Goal: Task Accomplishment & Management: Complete application form

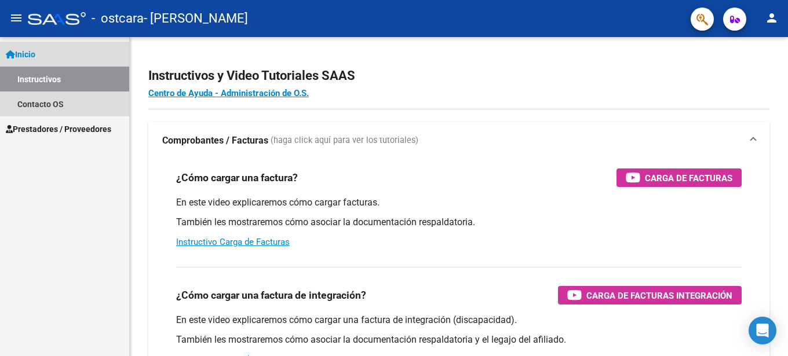
click at [42, 52] on link "Inicio" at bounding box center [64, 54] width 129 height 25
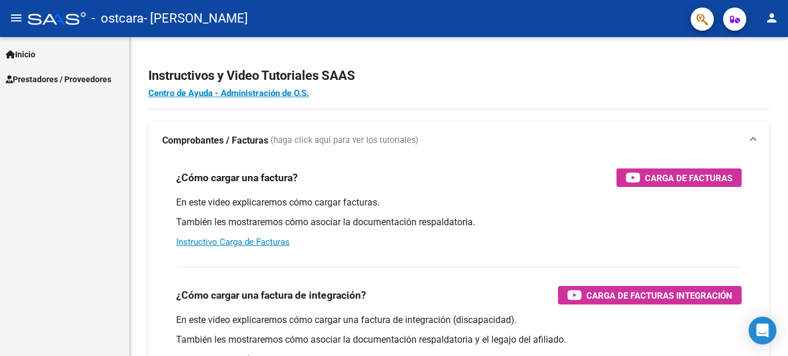
click at [43, 78] on span "Prestadores / Proveedores" at bounding box center [58, 79] width 105 height 13
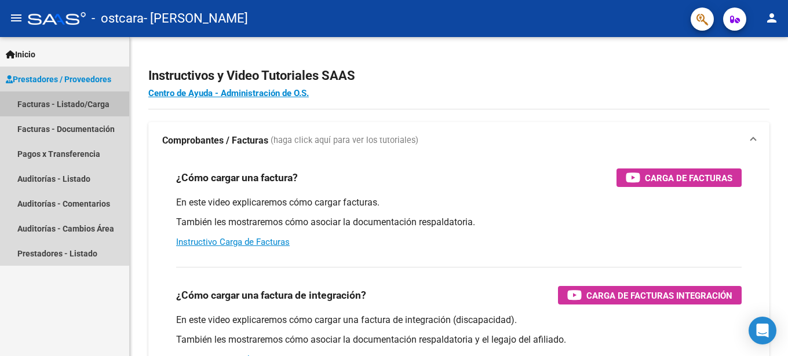
click at [42, 105] on link "Facturas - Listado/Carga" at bounding box center [64, 104] width 129 height 25
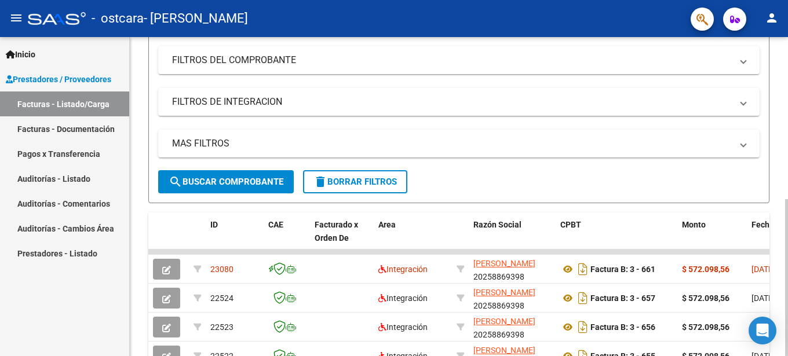
scroll to position [295, 0]
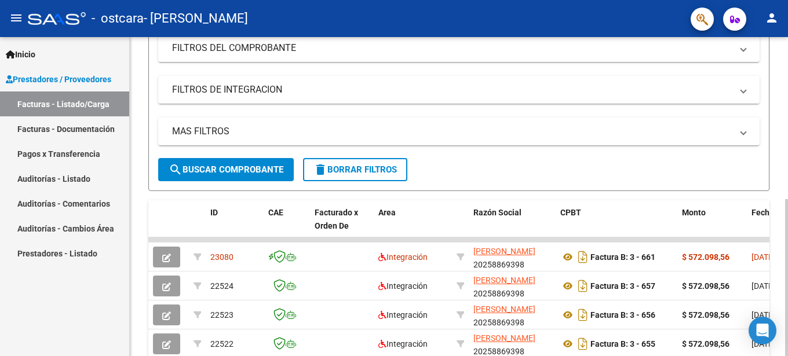
click at [785, 199] on div at bounding box center [786, 277] width 3 height 157
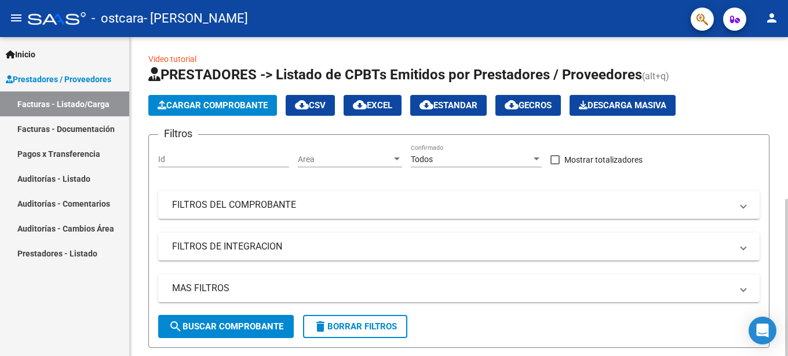
scroll to position [0, 0]
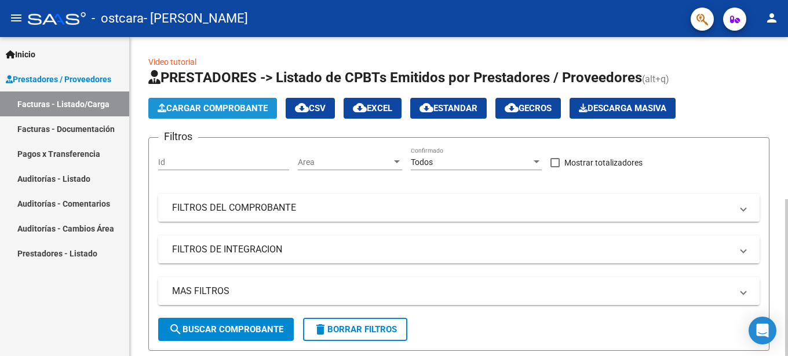
click at [241, 110] on span "Cargar Comprobante" at bounding box center [213, 108] width 110 height 10
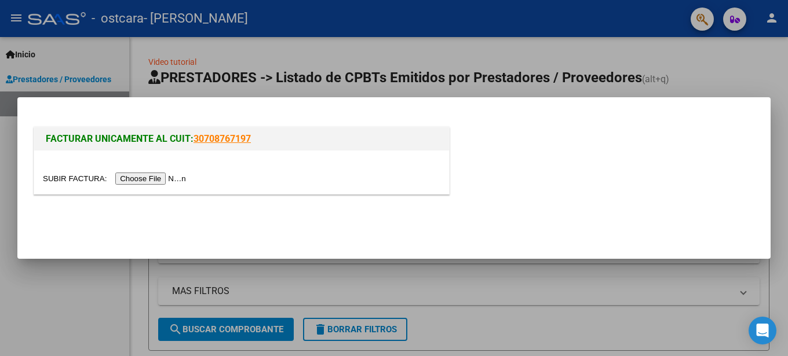
click at [71, 177] on input "file" at bounding box center [116, 179] width 147 height 12
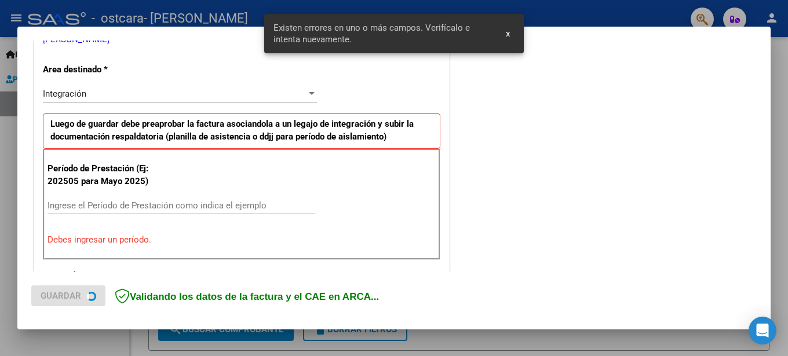
scroll to position [254, 0]
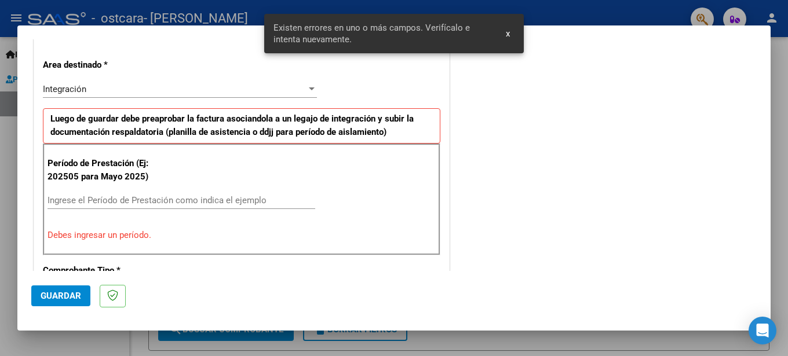
click at [107, 200] on input "Ingrese el Período de Prestación como indica el ejemplo" at bounding box center [181, 200] width 268 height 10
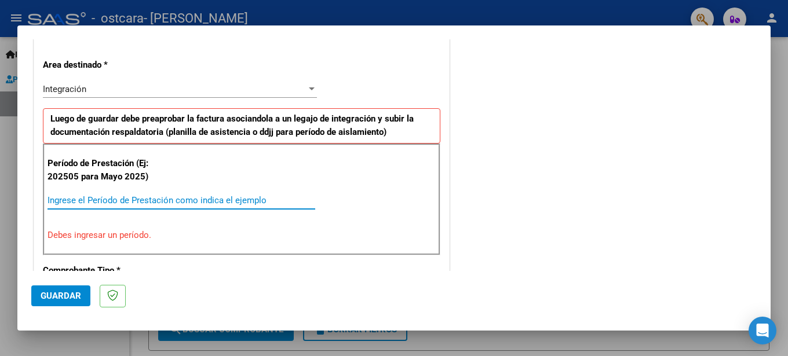
click at [58, 200] on input "Ingrese el Período de Prestación como indica el ejemplo" at bounding box center [181, 200] width 268 height 10
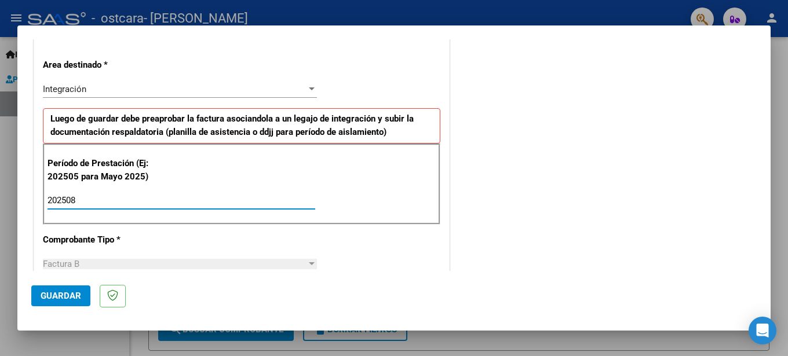
type input "202508"
click at [108, 263] on div "Factura B" at bounding box center [175, 264] width 264 height 10
click at [312, 268] on div at bounding box center [311, 263] width 10 height 9
click at [307, 265] on div at bounding box center [311, 263] width 10 height 9
click at [163, 265] on div "Factura B" at bounding box center [175, 264] width 264 height 10
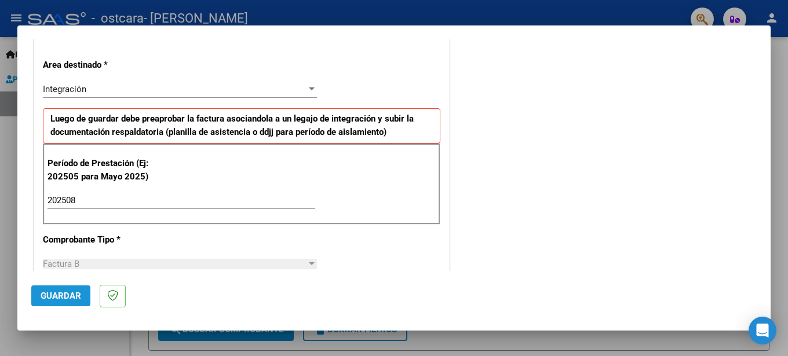
click at [61, 291] on span "Guardar" at bounding box center [61, 296] width 41 height 10
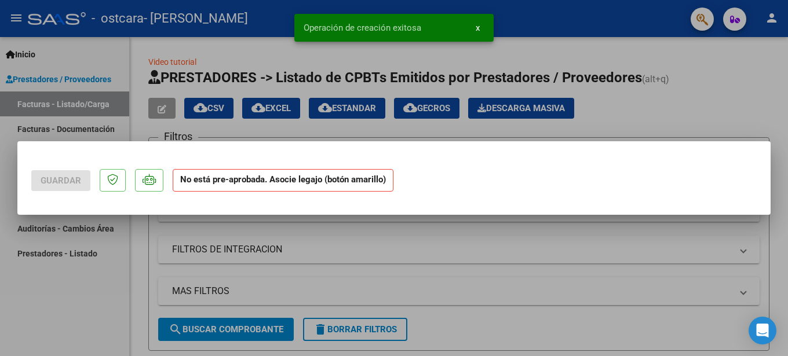
scroll to position [0, 0]
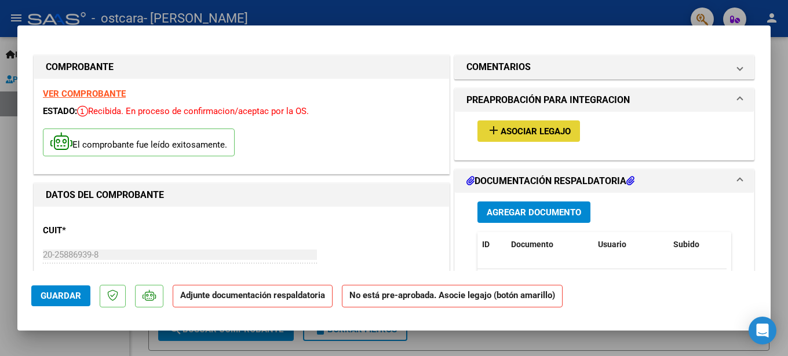
click at [526, 130] on span "Asociar Legajo" at bounding box center [535, 131] width 70 height 10
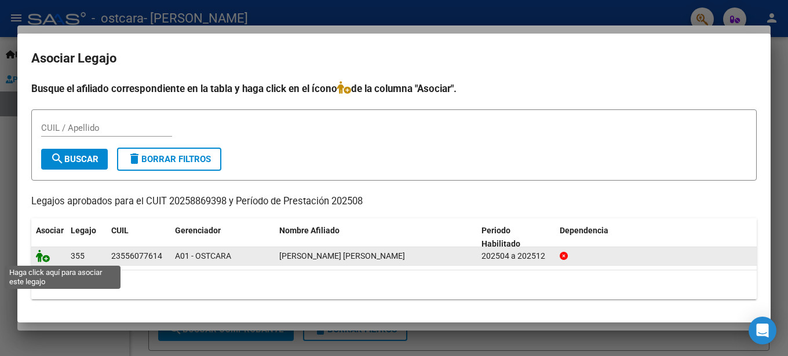
click at [44, 259] on icon at bounding box center [43, 256] width 14 height 13
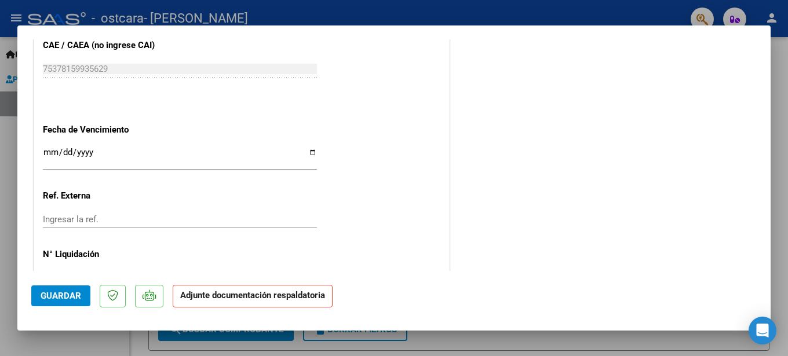
scroll to position [791, 0]
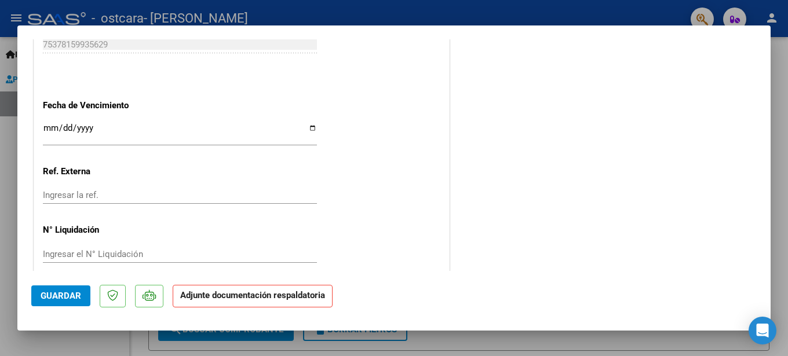
click at [129, 249] on input "Ingresar el N° Liquidación" at bounding box center [180, 254] width 274 height 10
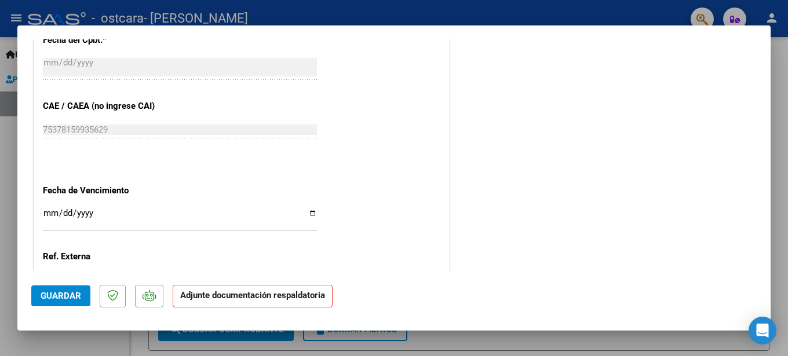
scroll to position [687, 0]
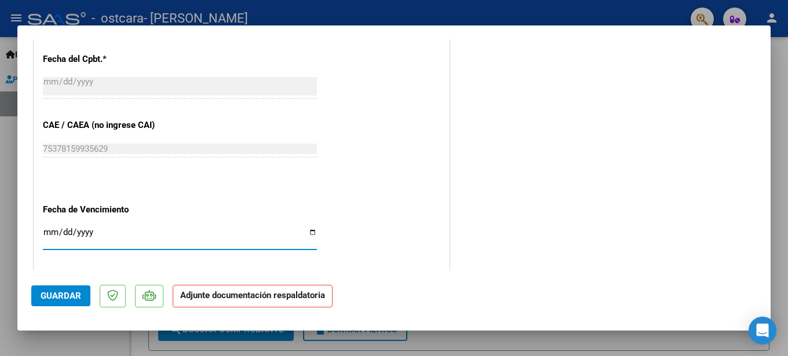
click at [101, 228] on input "Ingresar la fecha" at bounding box center [180, 237] width 274 height 19
click at [50, 228] on input "Ingresar la fecha" at bounding box center [180, 237] width 274 height 19
type input "[DATE]"
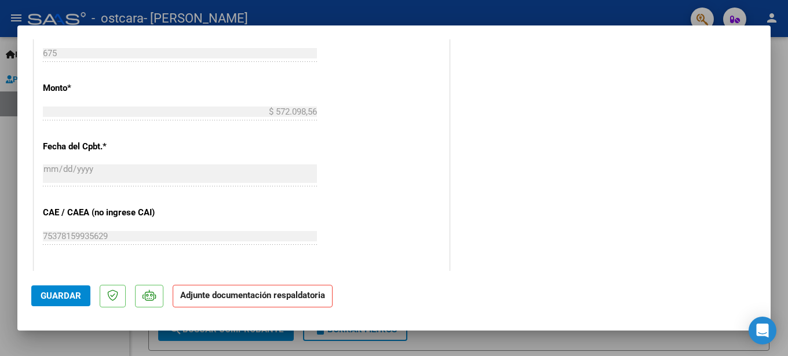
scroll to position [610, 0]
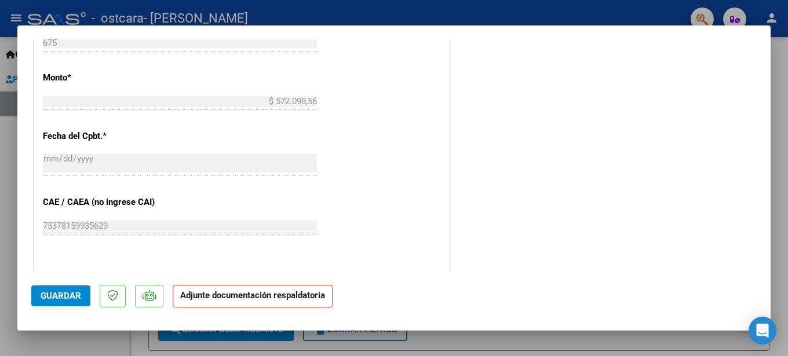
click at [72, 300] on span "Guardar" at bounding box center [61, 296] width 41 height 10
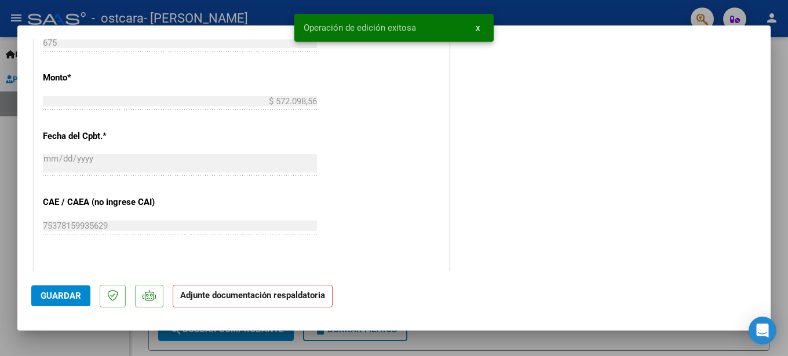
drag, startPoint x: 775, startPoint y: 206, endPoint x: 780, endPoint y: 147, distance: 58.6
click at [781, 148] on div at bounding box center [394, 178] width 788 height 356
type input "$ 0,00"
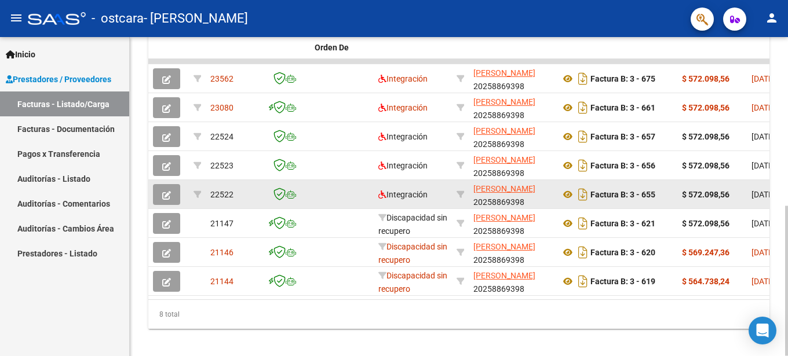
scroll to position [345, 0]
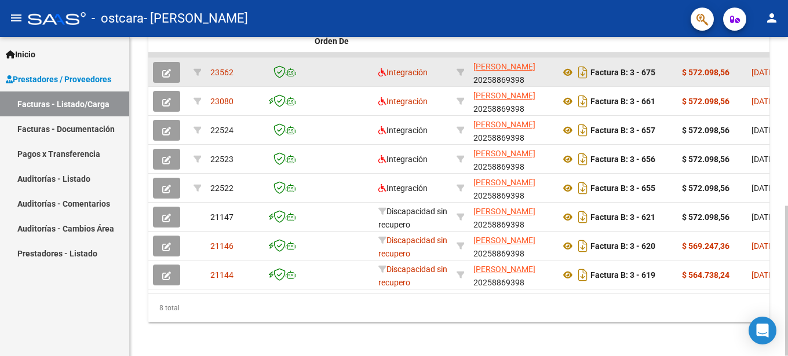
click at [164, 75] on icon "button" at bounding box center [166, 73] width 9 height 9
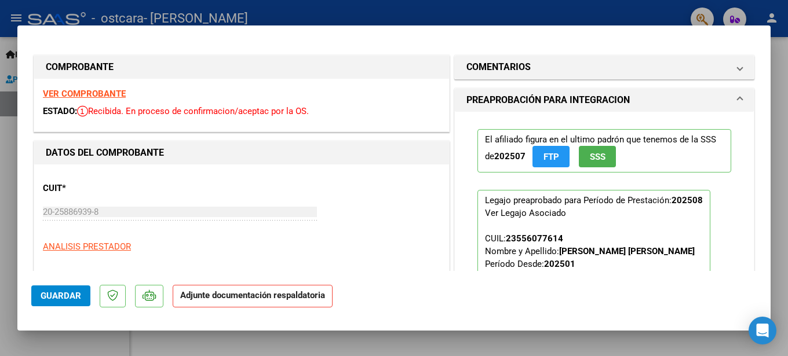
click at [193, 72] on h1 "COMPROBANTE" at bounding box center [241, 67] width 391 height 14
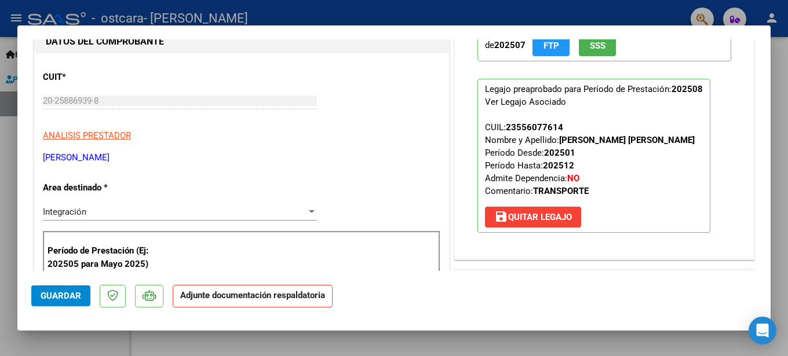
scroll to position [0, 0]
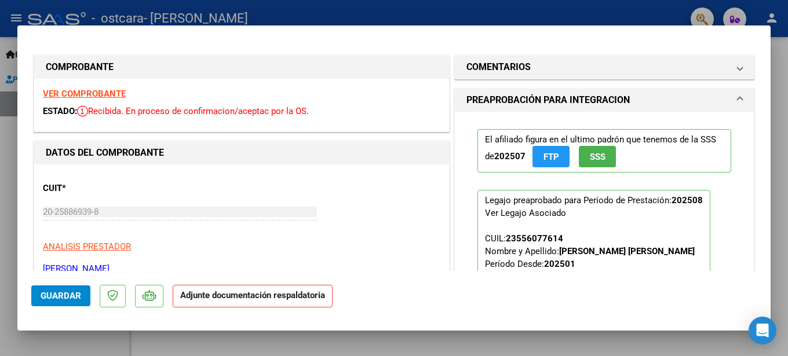
click at [308, 297] on strong "Adjunte documentación respaldatoria" at bounding box center [252, 295] width 145 height 10
click at [215, 301] on strong "Adjunte documentación respaldatoria" at bounding box center [252, 295] width 145 height 10
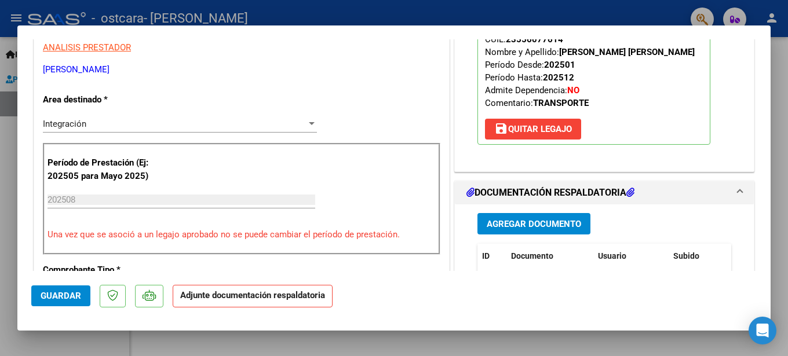
scroll to position [208, 0]
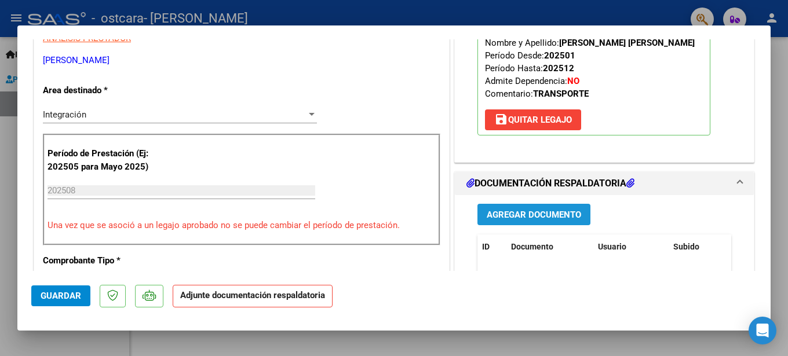
click at [532, 212] on span "Agregar Documento" at bounding box center [533, 215] width 94 height 10
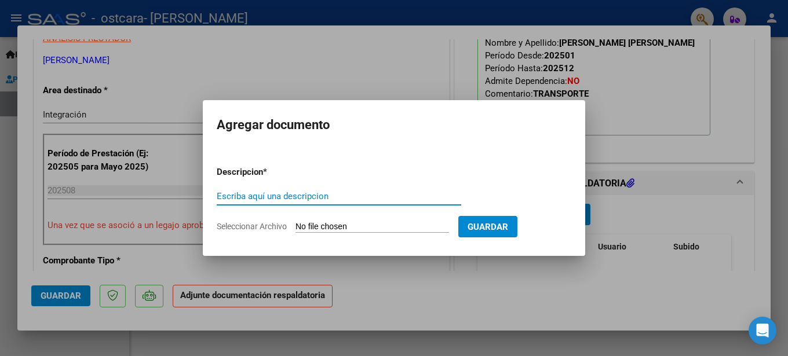
click at [270, 193] on input "Escriba aquí una descripcion" at bounding box center [339, 196] width 244 height 10
click at [309, 225] on input "Seleccionar Archivo" at bounding box center [371, 227] width 153 height 11
type input "C:\fakepath\car coleg 08-25.pdf"
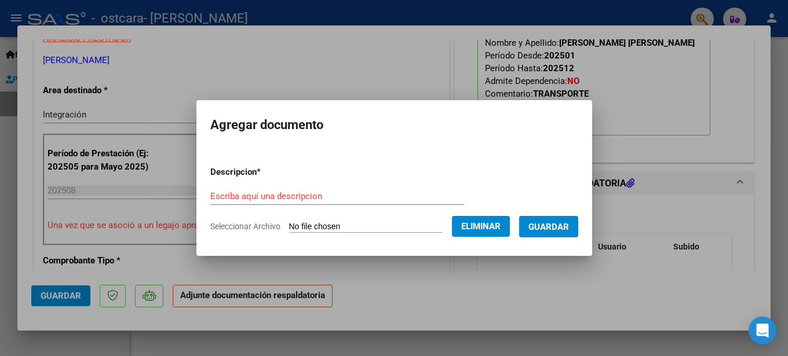
click at [229, 197] on input "Escriba aquí una descripcion" at bounding box center [337, 196] width 254 height 10
type input "car colegio"
click at [539, 225] on span "Guardar" at bounding box center [548, 227] width 41 height 10
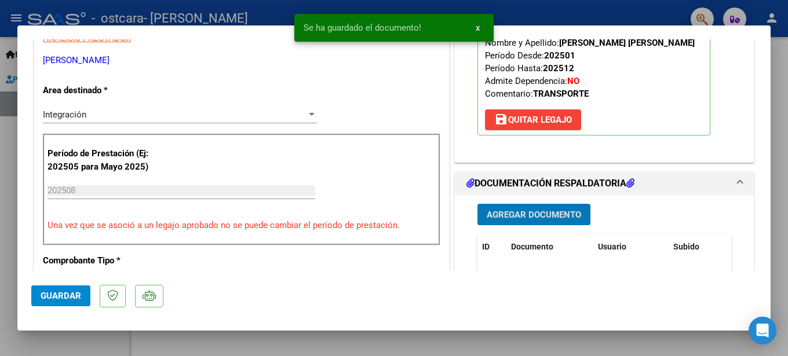
click at [546, 215] on span "Agregar Documento" at bounding box center [533, 215] width 94 height 10
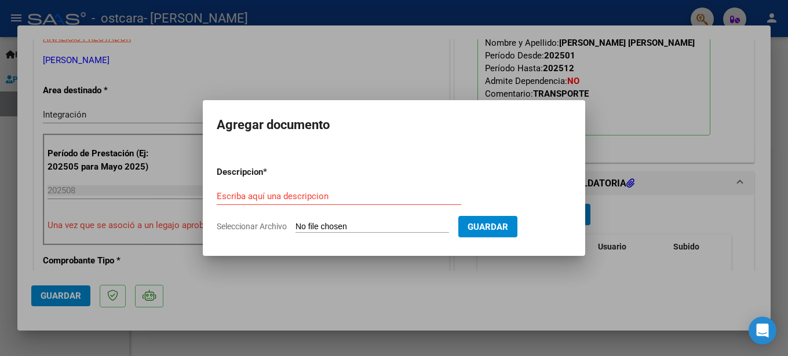
drag, startPoint x: 764, startPoint y: 130, endPoint x: 767, endPoint y: 141, distance: 12.1
click at [767, 141] on div at bounding box center [394, 178] width 788 height 356
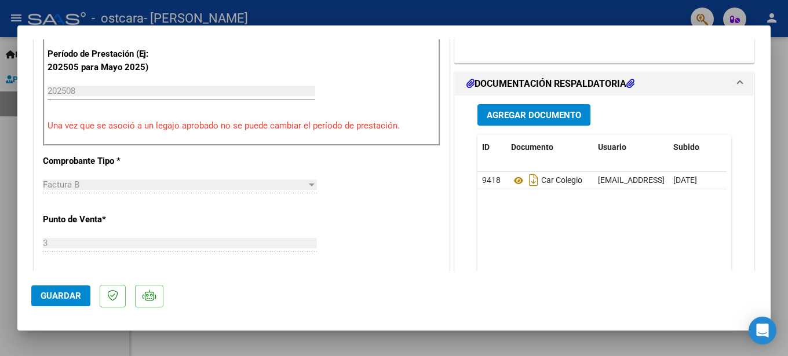
scroll to position [334, 0]
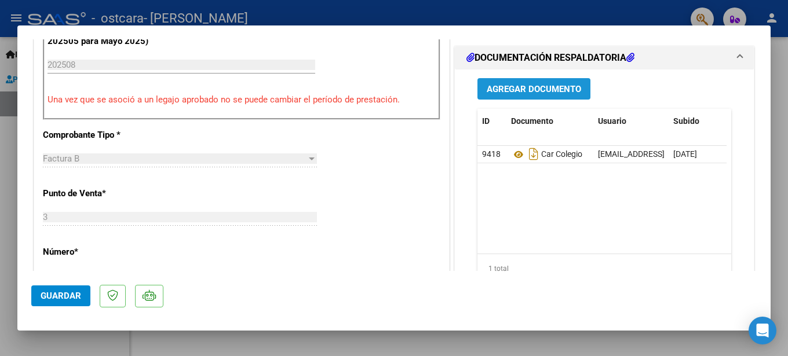
click at [544, 90] on span "Agregar Documento" at bounding box center [533, 89] width 94 height 10
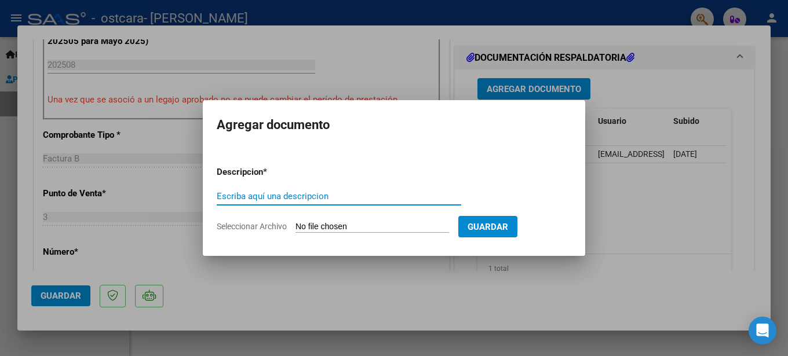
click at [303, 223] on input "Seleccionar Archivo" at bounding box center [371, 227] width 153 height 11
type input "C:\fakepath\planilla asistencia 08-25.pdf"
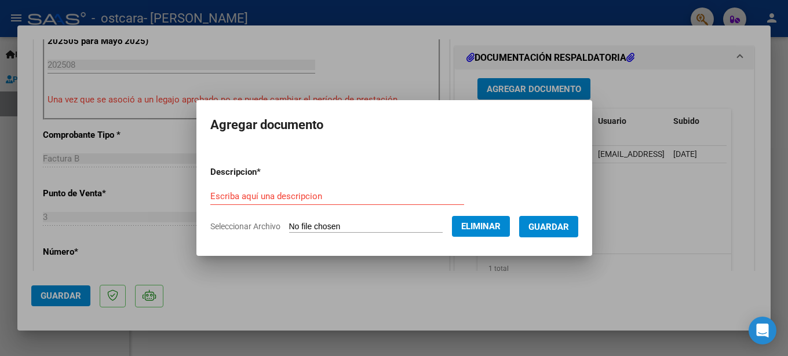
click at [217, 196] on input "Escriba aquí una descripcion" at bounding box center [337, 196] width 254 height 10
type input "planilla de asistencia"
click at [530, 224] on span "Guardar" at bounding box center [548, 227] width 41 height 10
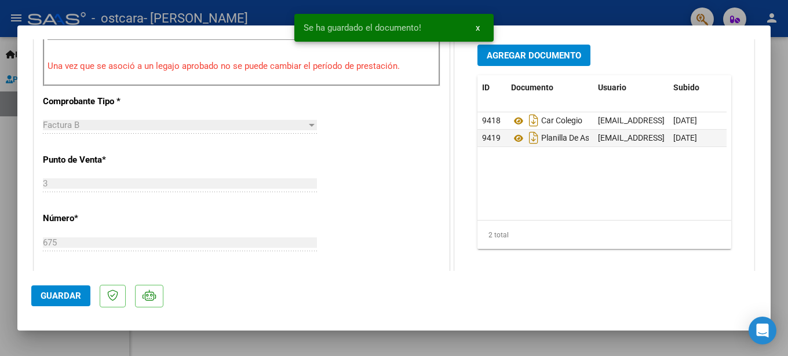
scroll to position [373, 0]
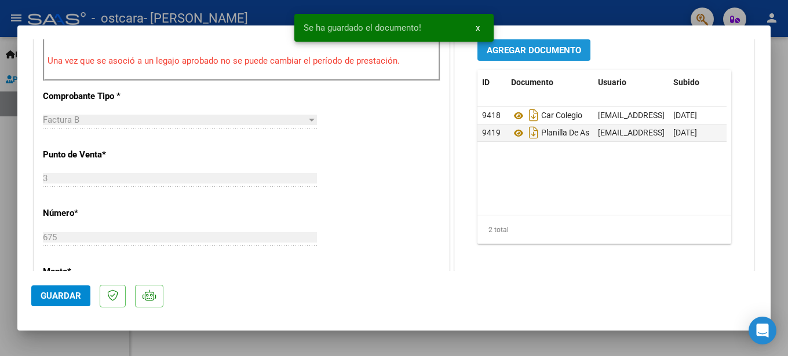
click at [528, 52] on span "Agregar Documento" at bounding box center [533, 50] width 94 height 10
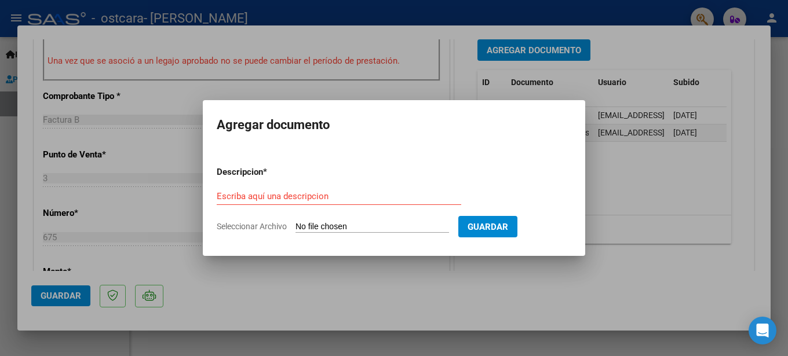
click at [316, 222] on input "Seleccionar Archivo" at bounding box center [371, 227] width 153 height 11
type input "C:\fakepath\AUTORIZACION [PERSON_NAME].pdf"
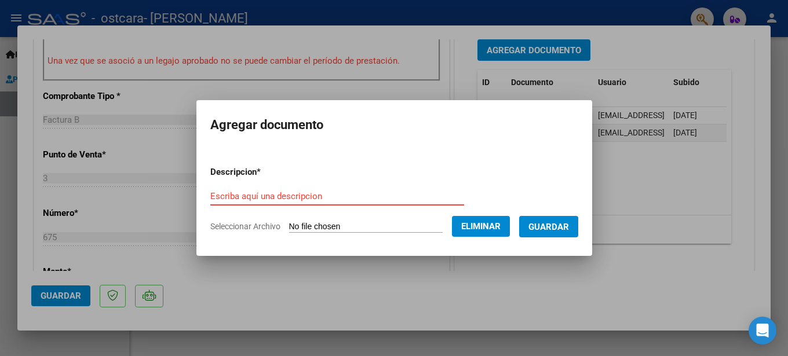
click at [214, 196] on input "Escriba aquí una descripcion" at bounding box center [337, 196] width 254 height 10
type input "autorizacion"
click at [553, 230] on span "Guardar" at bounding box center [548, 227] width 41 height 10
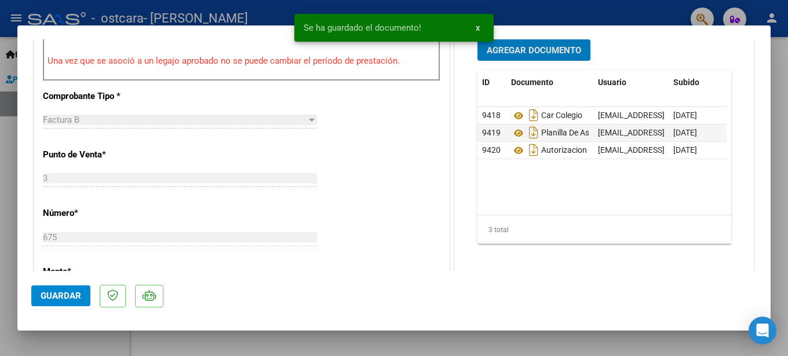
click at [71, 295] on span "Guardar" at bounding box center [61, 296] width 41 height 10
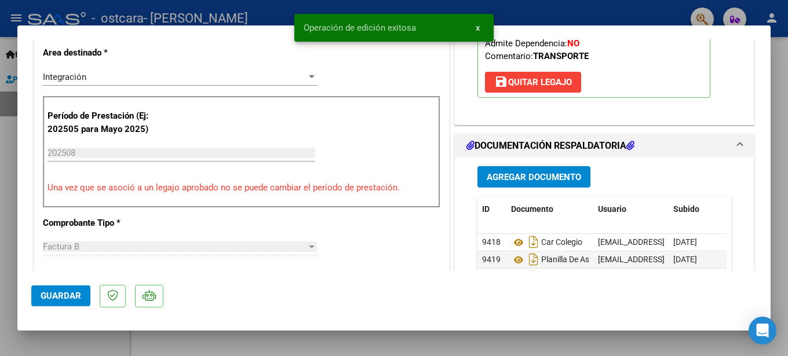
scroll to position [0, 0]
